Goal: Information Seeking & Learning: Check status

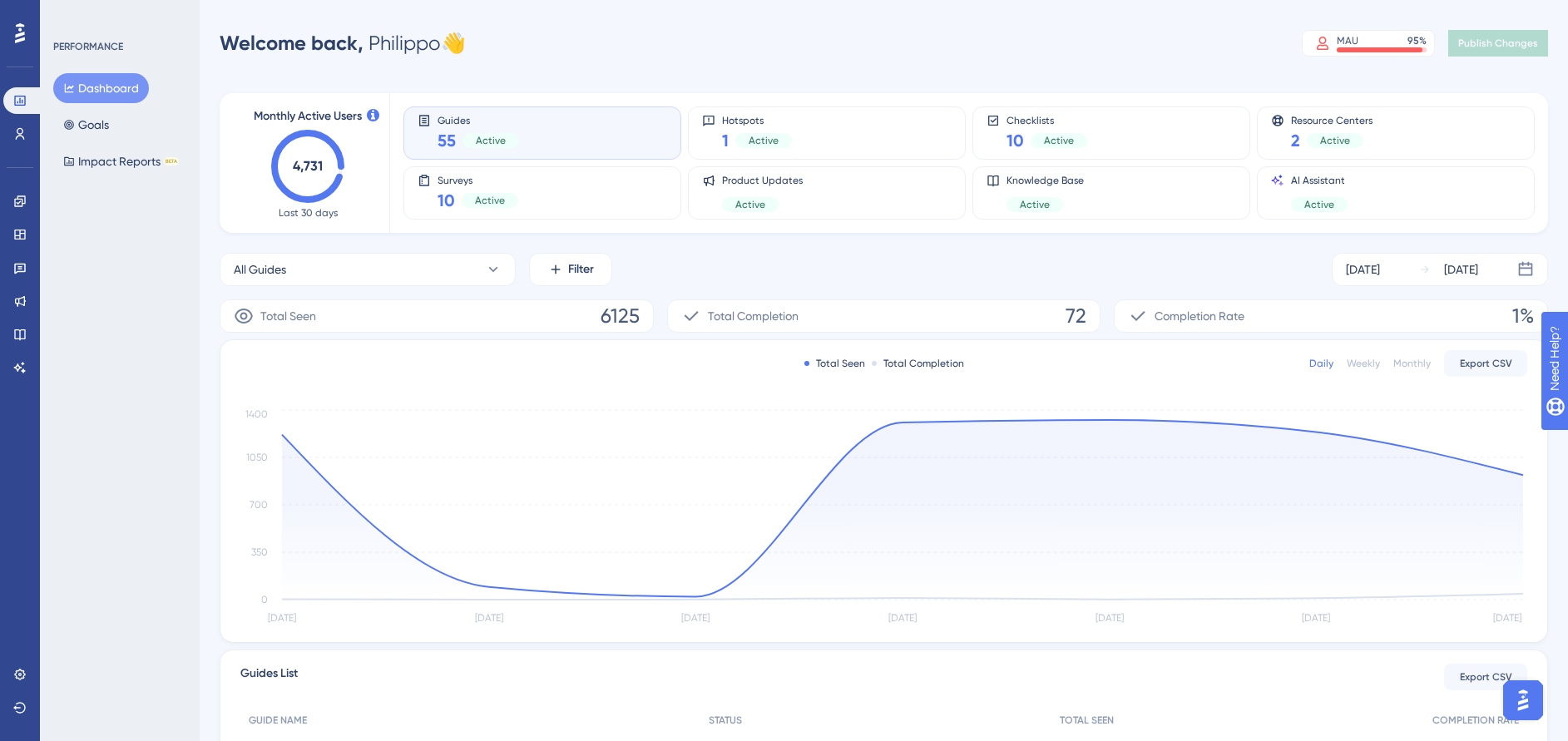
click at [42, 300] on div "PERFORMANCE Dashboard Goals Impact Reports BETA" at bounding box center [119, 370] width 160 height 741
drag, startPoint x: 42, startPoint y: 300, endPoint x: 411, endPoint y: 91, distance: 424.1
click at [411, 91] on div "Monthly Active Users 4,731 Last 30 days Guides 55 Active Hotspots 1 Active Chec…" at bounding box center [884, 548] width 1328 height 950
click at [16, 205] on icon at bounding box center [20, 201] width 13 height 13
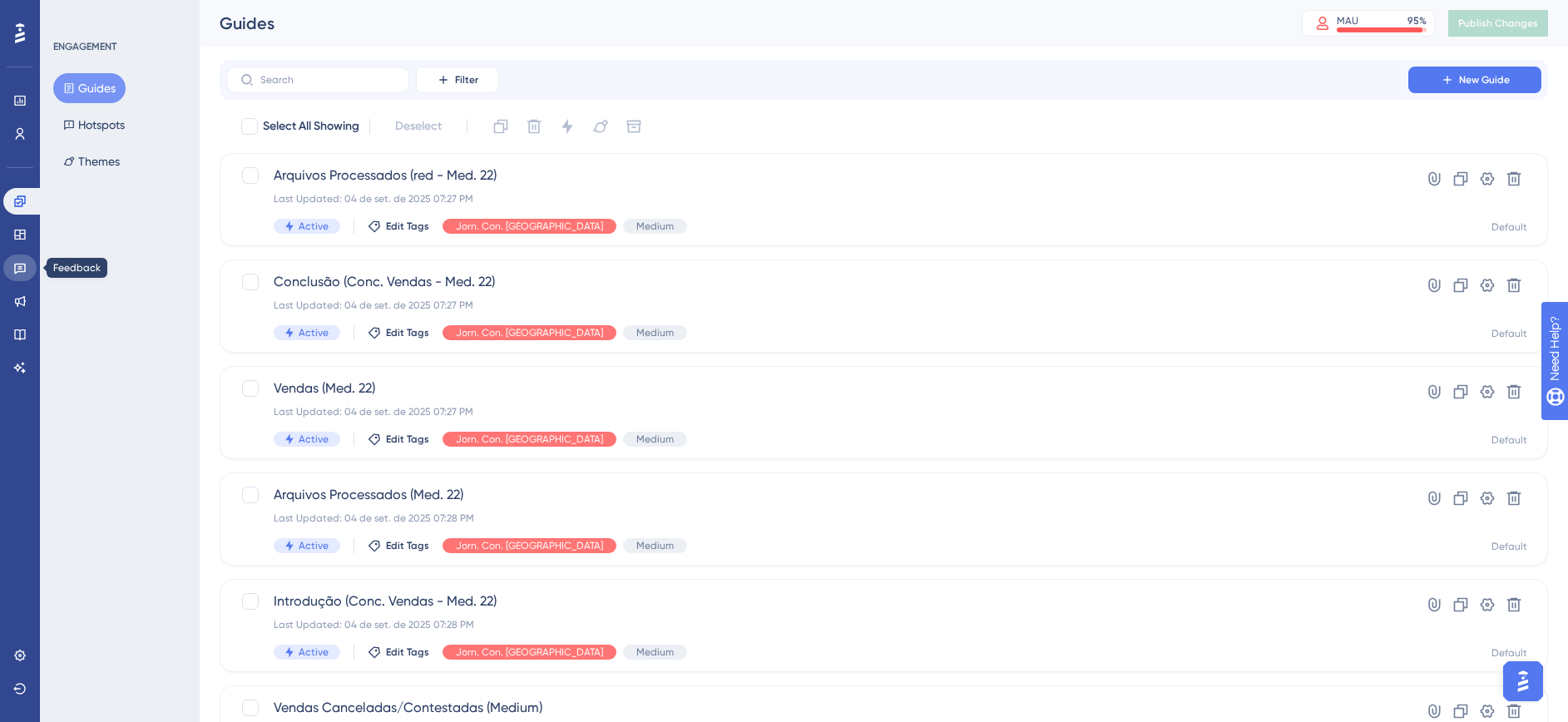
click at [23, 257] on link at bounding box center [19, 267] width 33 height 27
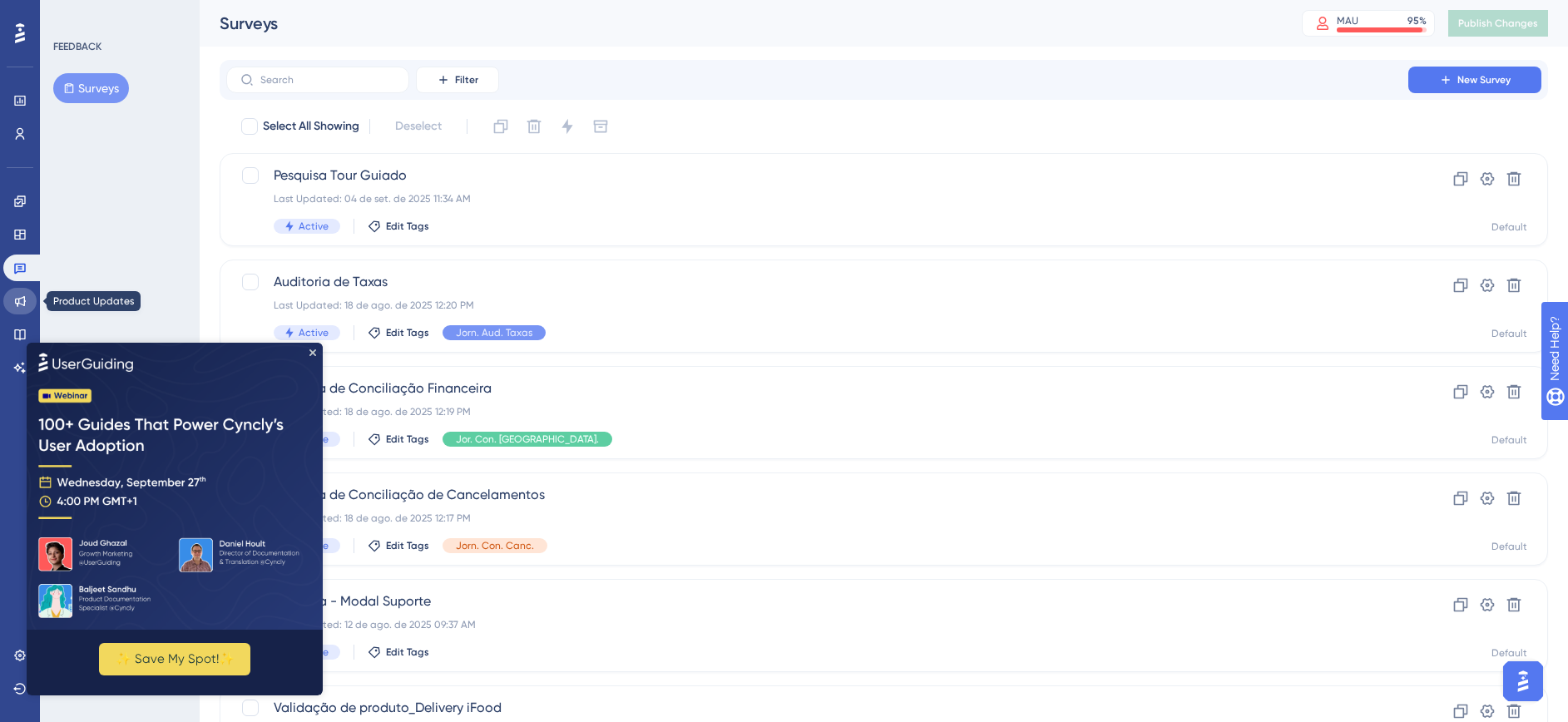
click at [18, 307] on link at bounding box center [19, 301] width 33 height 27
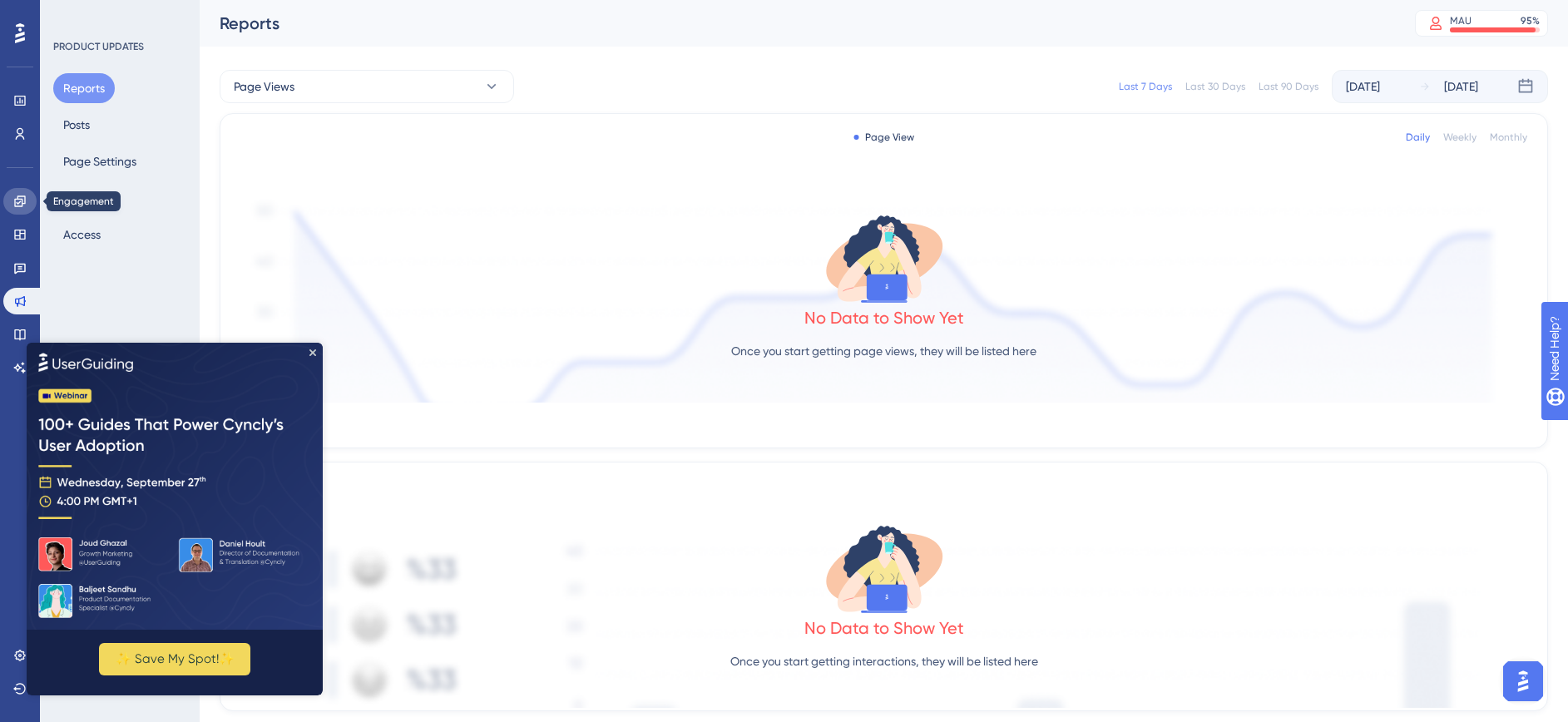
click at [27, 198] on link at bounding box center [19, 202] width 33 height 27
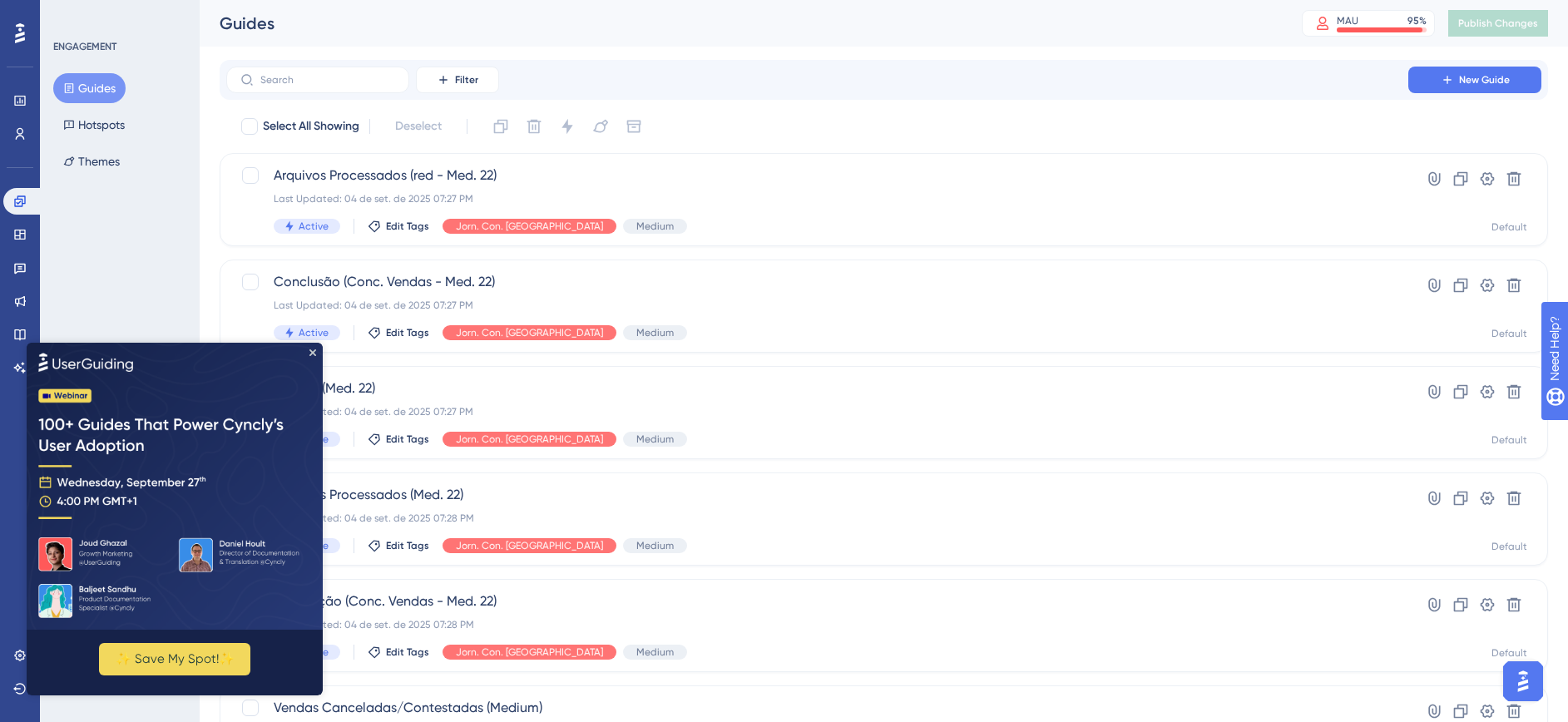
click at [164, 241] on div "ENGAGEMENT Guides Hotspots Themes" at bounding box center [119, 361] width 160 height 722
click at [309, 352] on img at bounding box center [175, 485] width 296 height 287
click at [316, 353] on img at bounding box center [175, 485] width 296 height 287
click at [311, 351] on icon "Close Preview" at bounding box center [312, 351] width 7 height 7
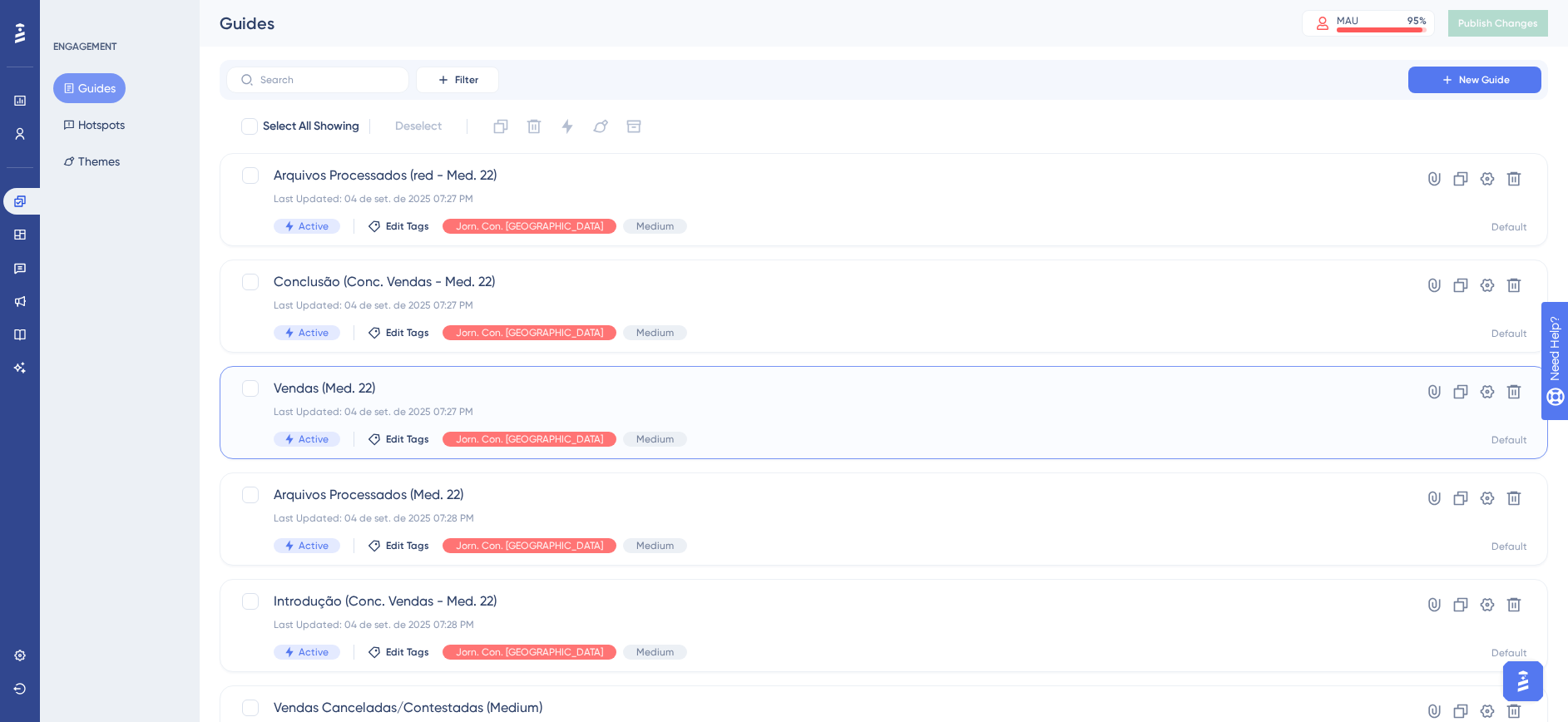
click at [684, 393] on span "Vendas (Med. 22)" at bounding box center [817, 388] width 1087 height 20
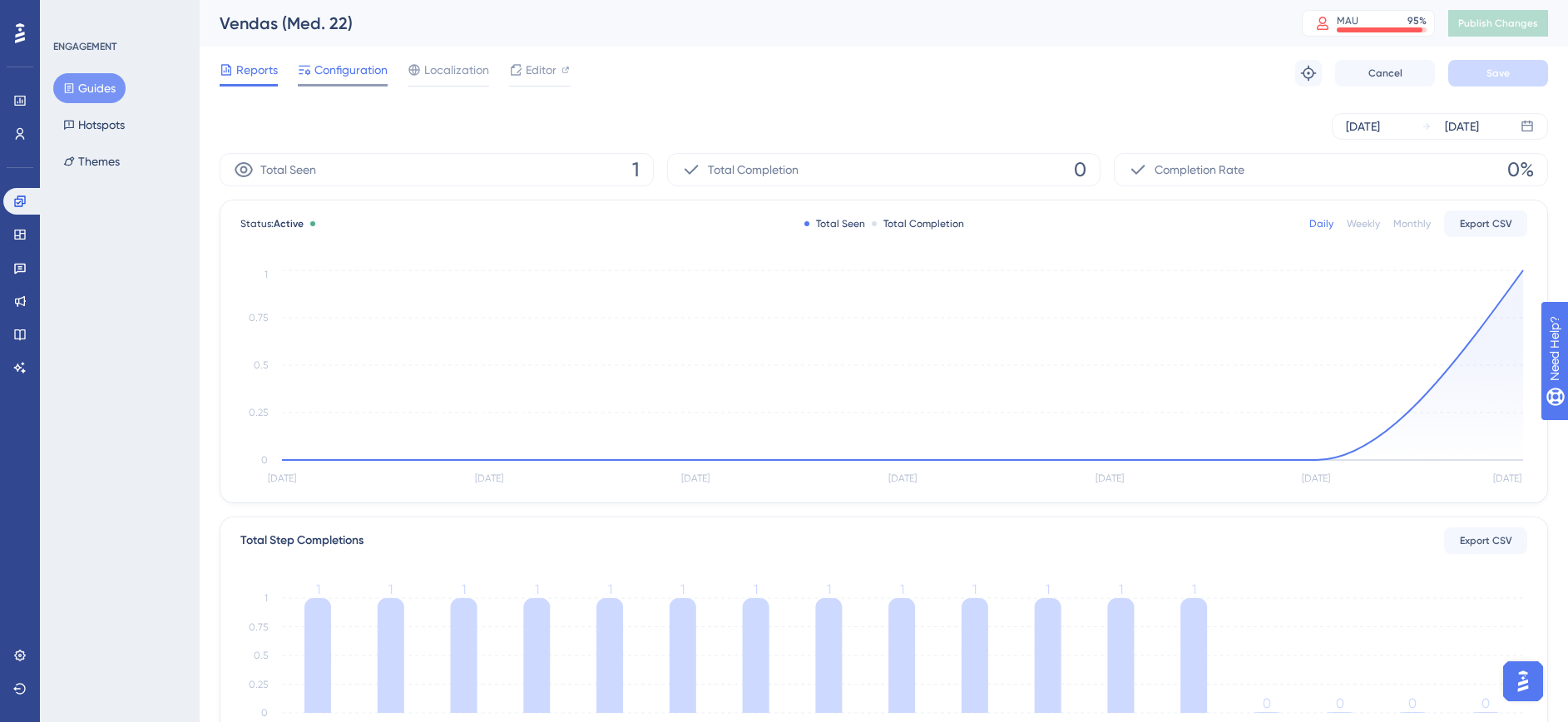
click at [361, 72] on span "Configuration" at bounding box center [351, 70] width 74 height 20
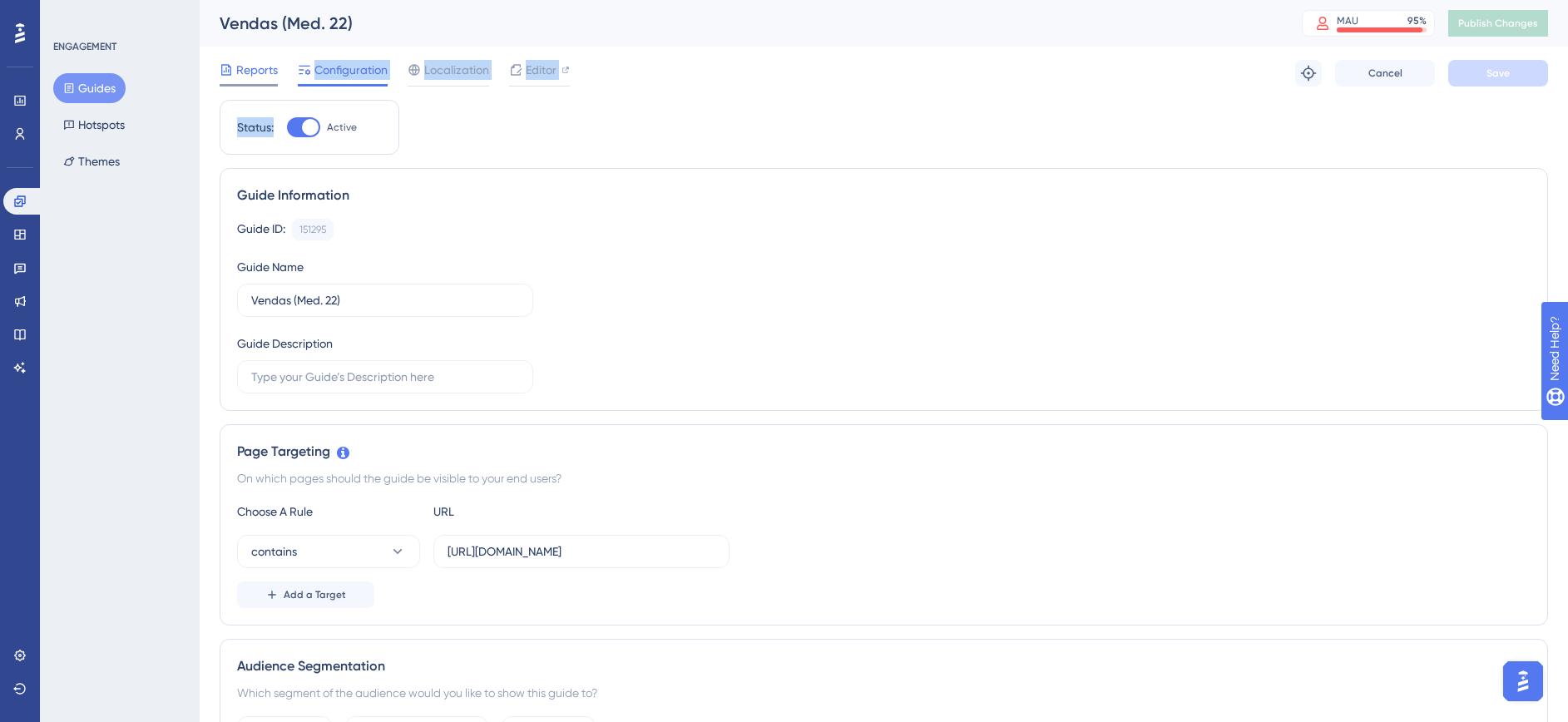
drag, startPoint x: 292, startPoint y: 120, endPoint x: 246, endPoint y: 76, distance: 63.7
click at [245, 70] on span "Reports" at bounding box center [257, 70] width 42 height 20
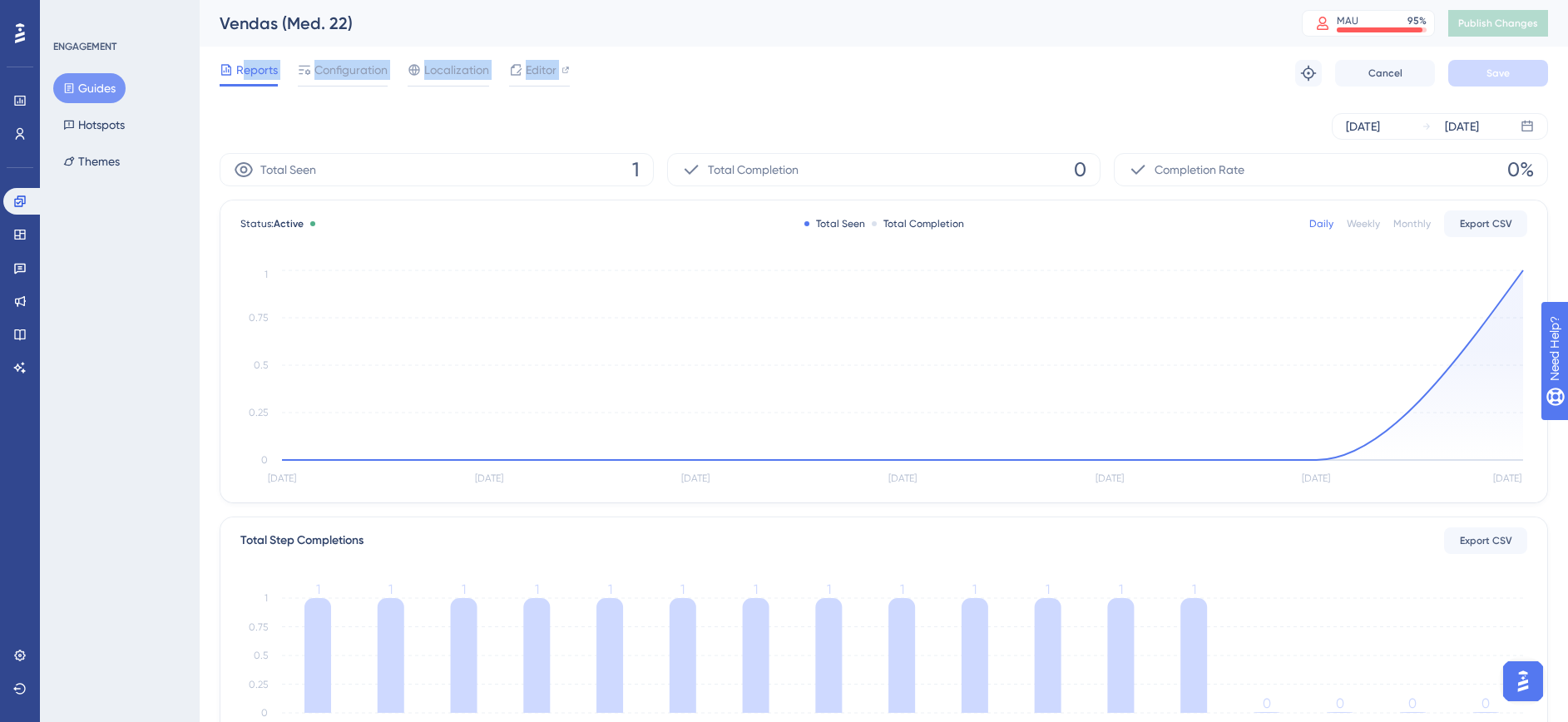
click at [243, 70] on span "Reports" at bounding box center [257, 70] width 42 height 20
click at [1518, 280] on icon at bounding box center [902, 365] width 1241 height 189
click at [1523, 274] on circle at bounding box center [1523, 270] width 13 height 13
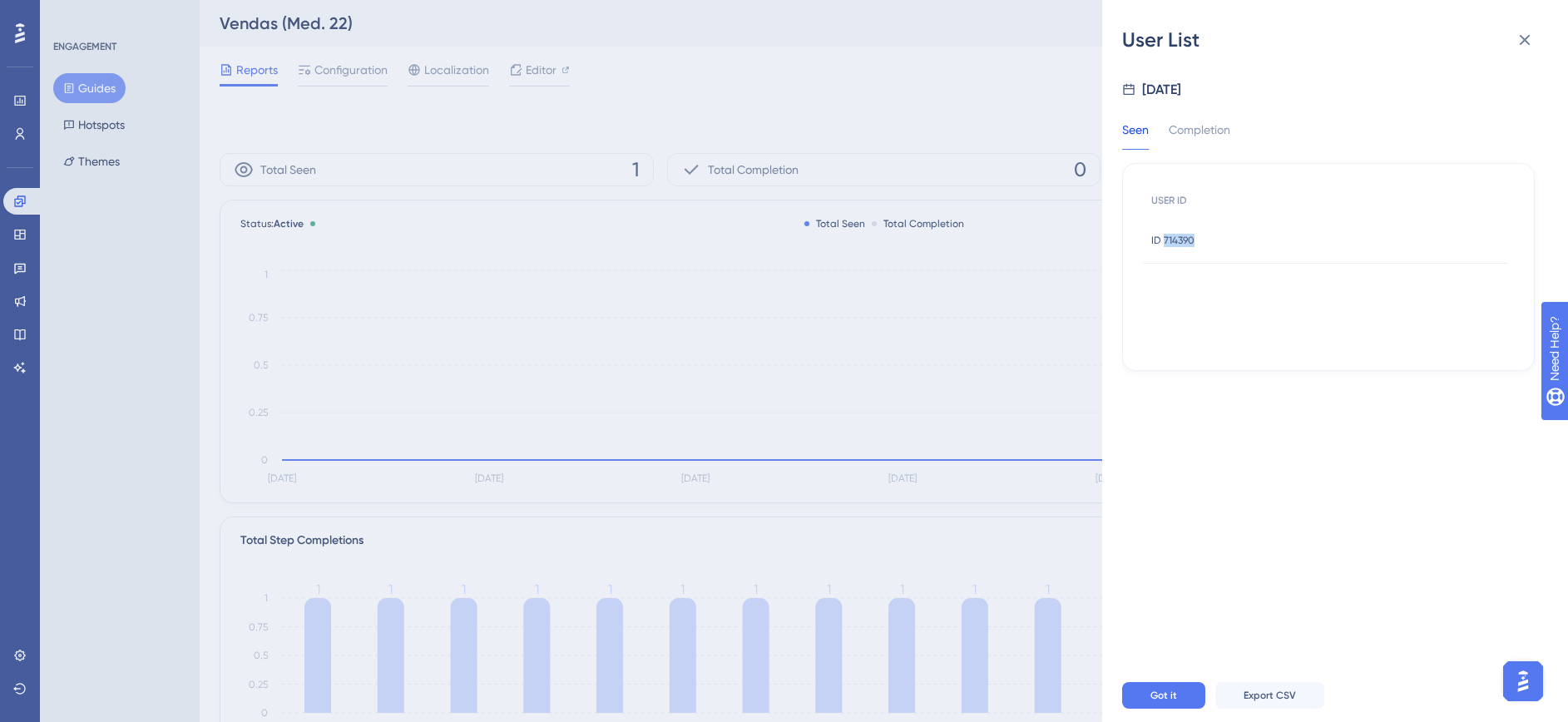
drag, startPoint x: 1190, startPoint y: 243, endPoint x: 1163, endPoint y: 245, distance: 27.1
click at [1163, 245] on div "ID 714390 ID 714390" at bounding box center [1325, 240] width 365 height 47
copy span "714390"
click at [1184, 239] on span "ID 714390" at bounding box center [1172, 241] width 43 height 13
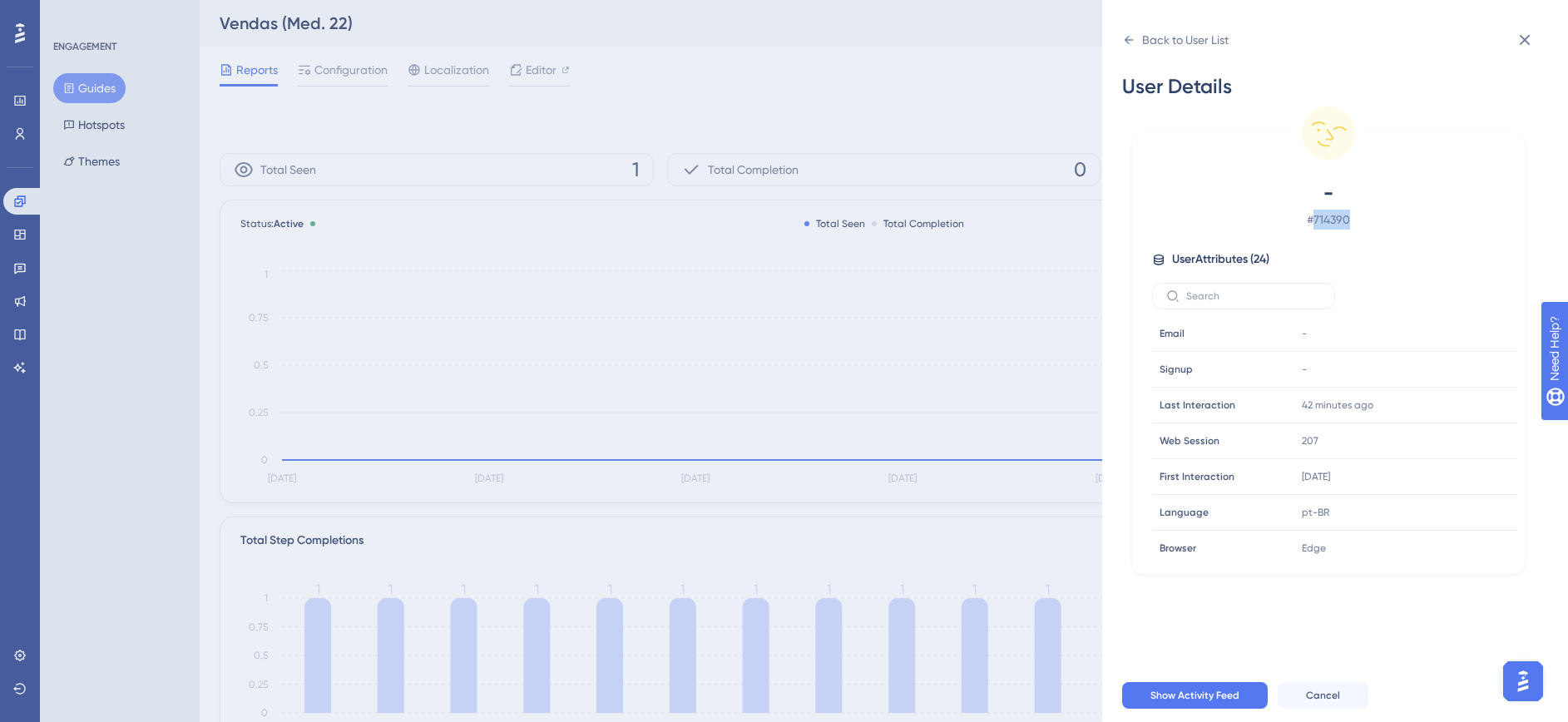
drag, startPoint x: 1348, startPoint y: 218, endPoint x: 1315, endPoint y: 221, distance: 33.1
click at [1315, 221] on span "# 714390" at bounding box center [1328, 219] width 292 height 20
copy span "714390"
click at [424, 275] on div "Back to User List User Details - # 714390 User Attributes ( 24 ) Email Email - …" at bounding box center [784, 361] width 1568 height 722
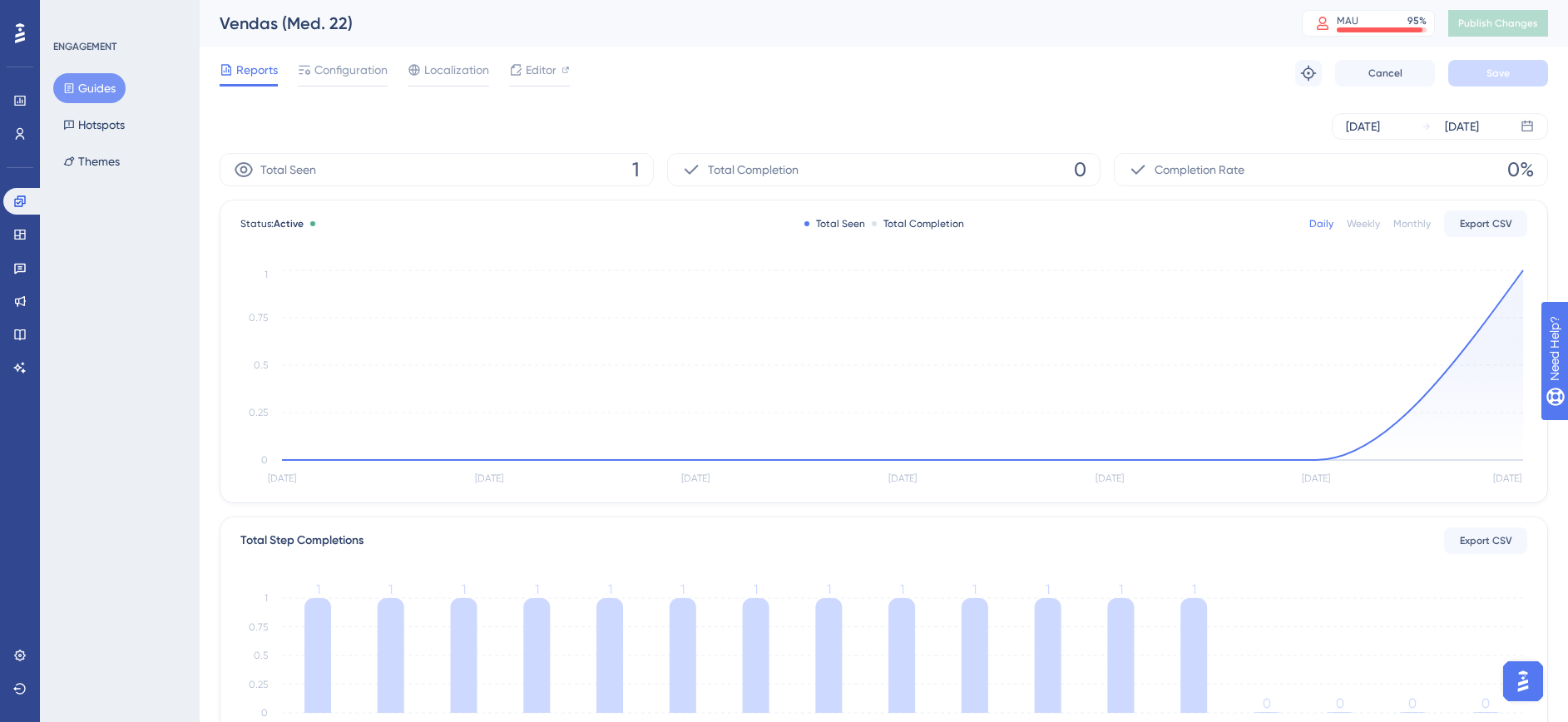
click at [97, 87] on button "Guides" at bounding box center [90, 88] width 73 height 30
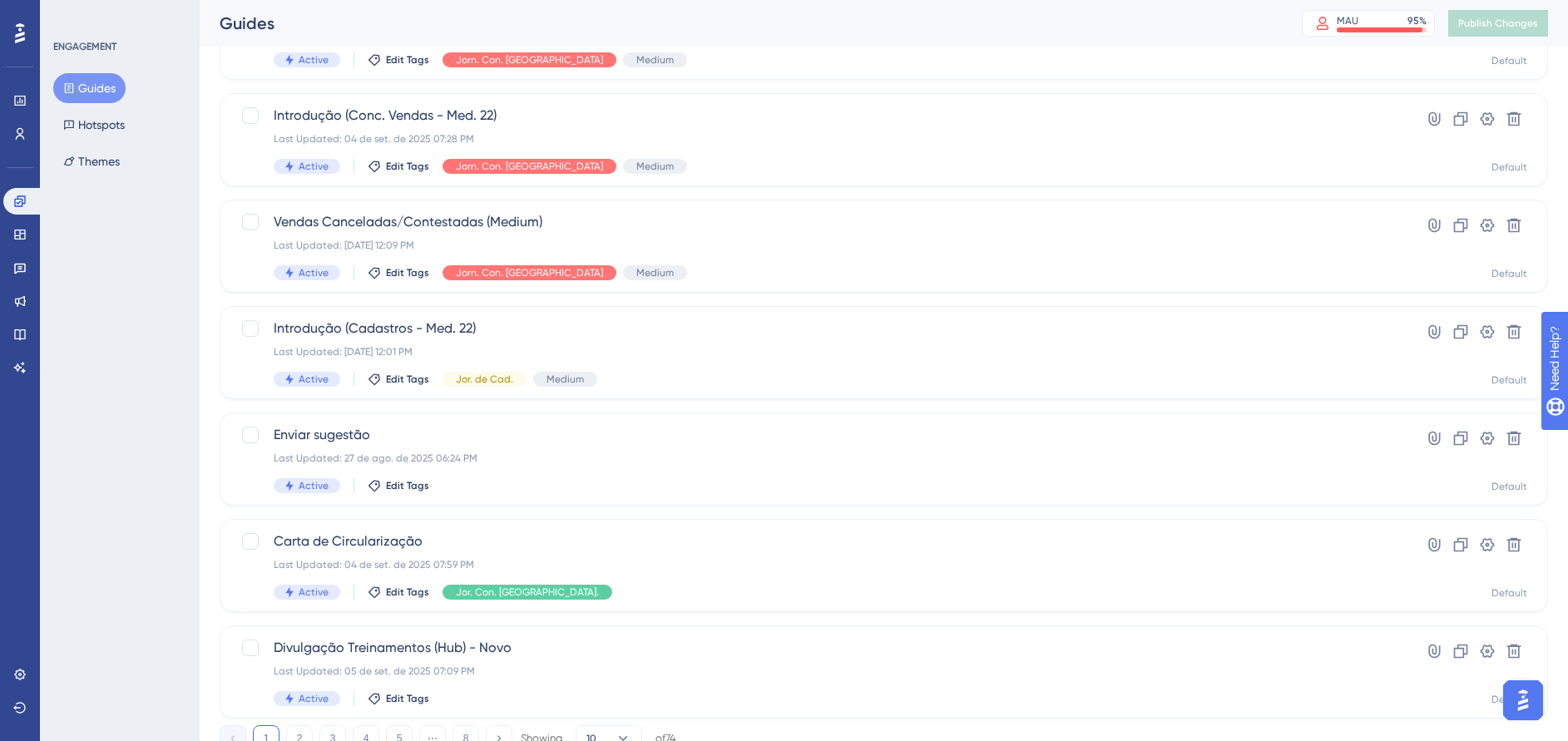
scroll to position [549, 0]
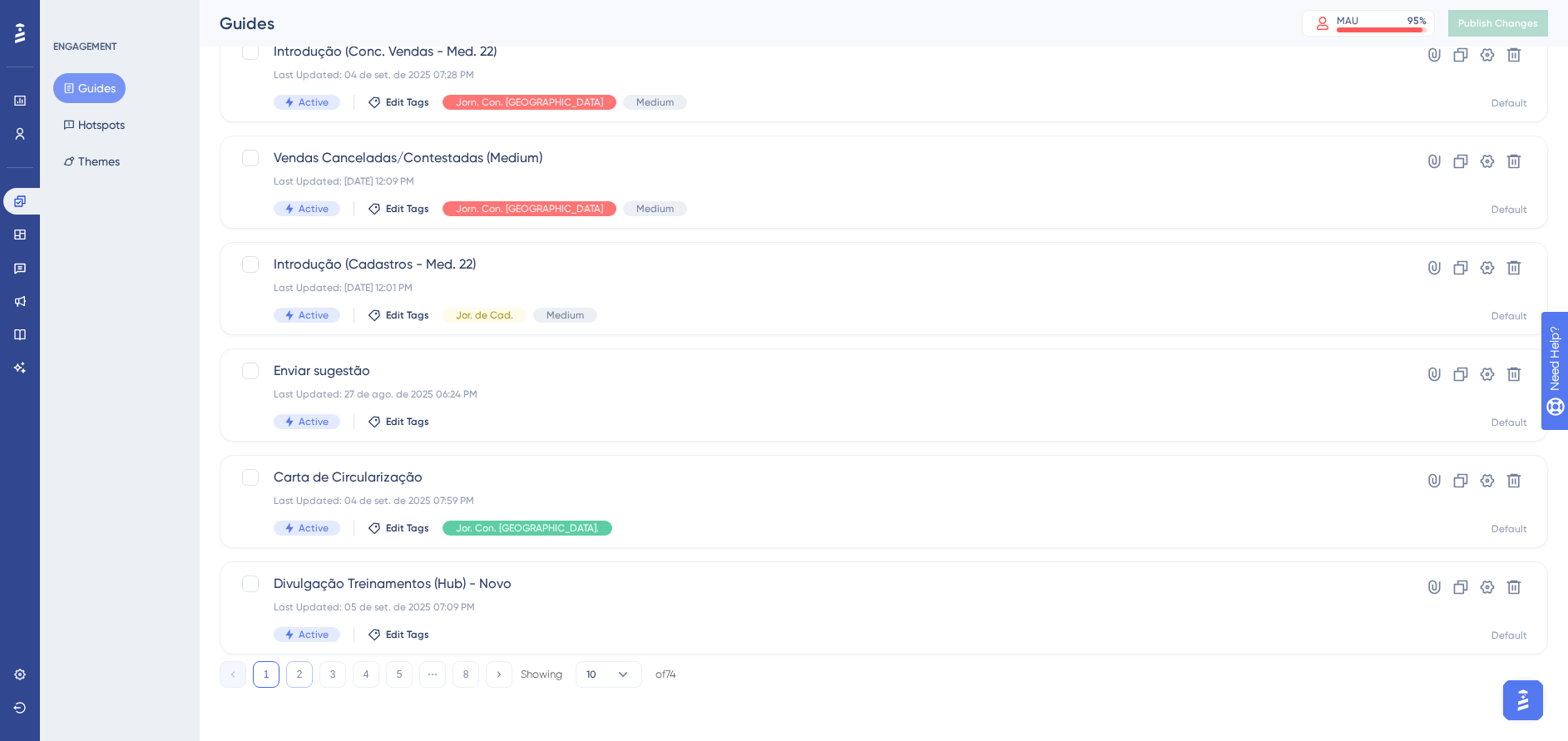
click at [299, 669] on button "2" at bounding box center [299, 674] width 27 height 27
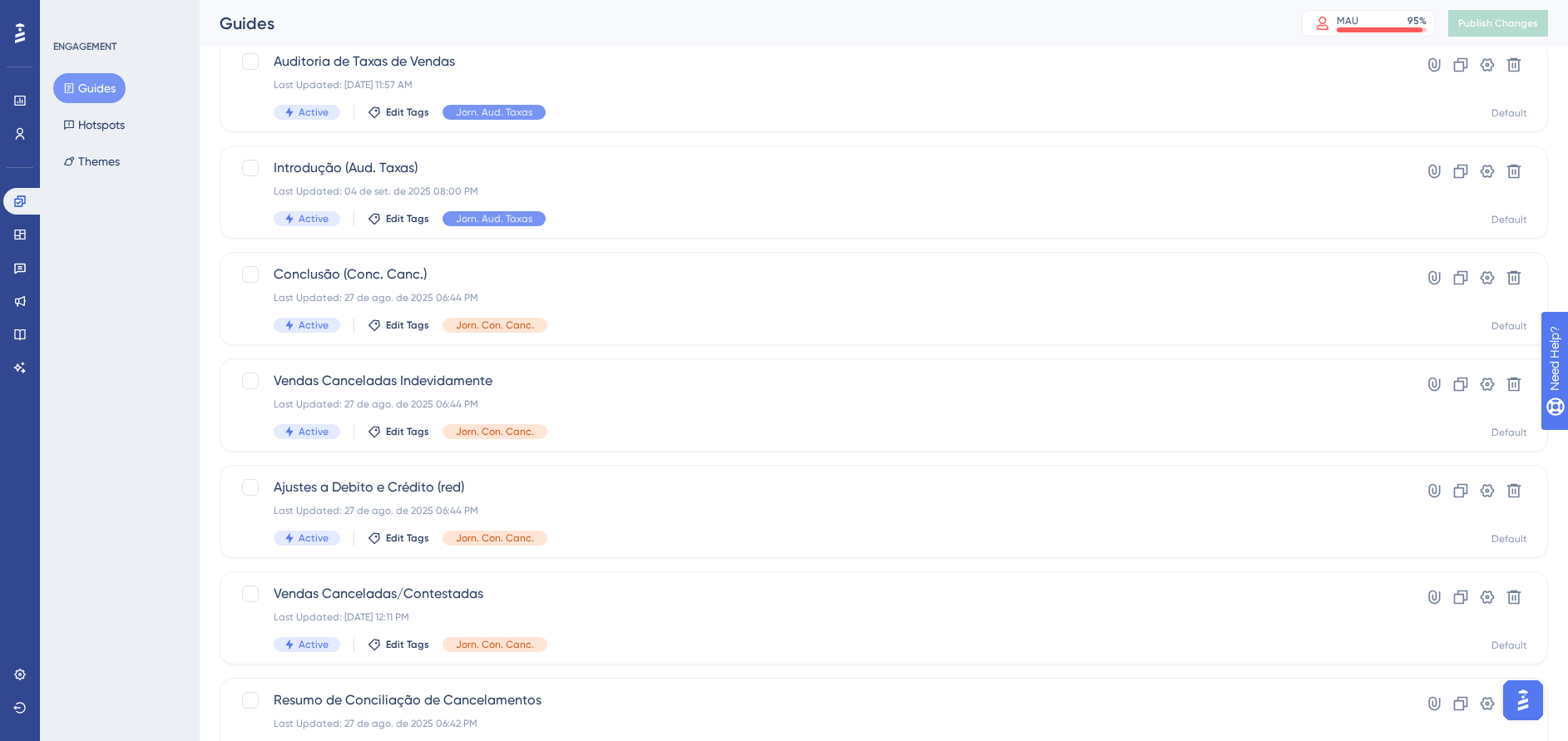
scroll to position [328, 0]
click at [803, 422] on div "Vendas Canceladas Indevidamente Last Updated: [DATE] 06:44 PM Active Edit Tags …" at bounding box center [817, 403] width 1087 height 68
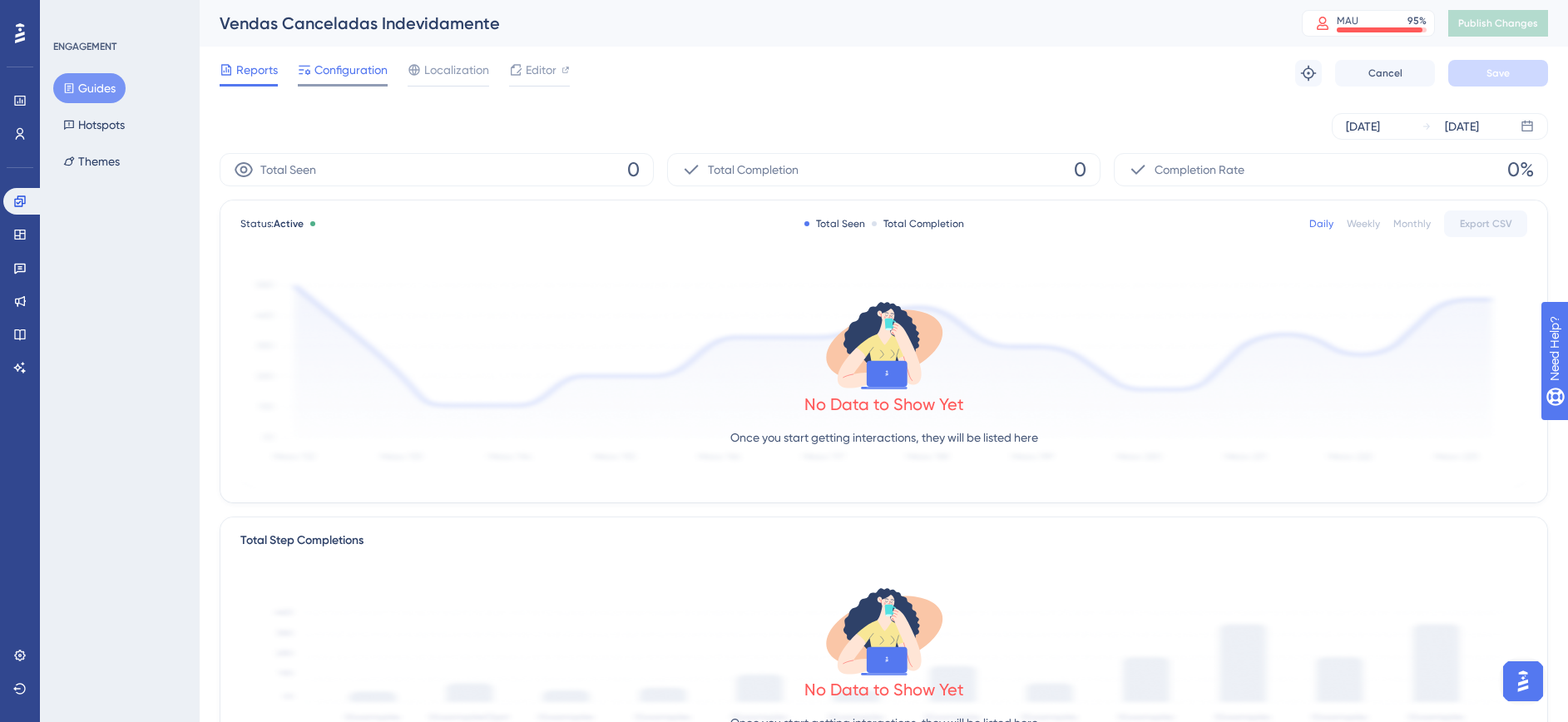
click at [354, 75] on span "Configuration" at bounding box center [351, 70] width 74 height 20
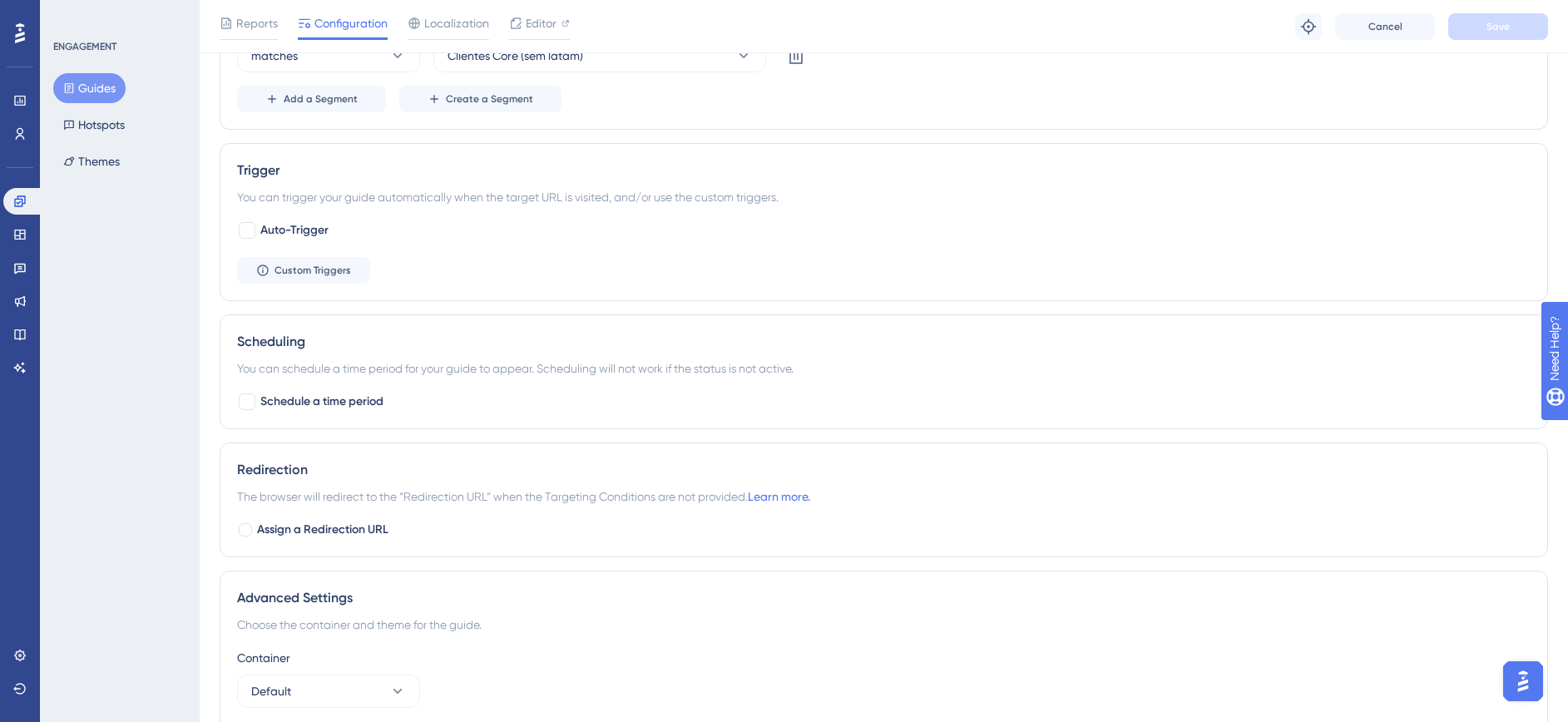
scroll to position [763, 0]
